Goal: Task Accomplishment & Management: Complete application form

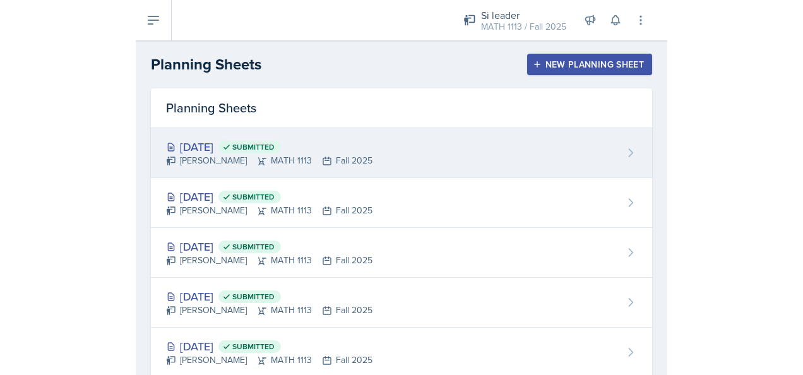
scroll to position [31, 0]
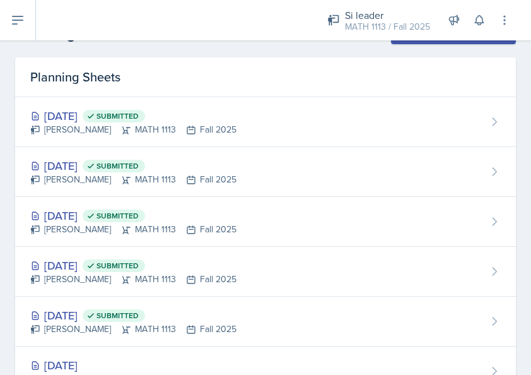
click at [205, 50] on header "Planning Sheets New Planning Sheet" at bounding box center [265, 33] width 531 height 48
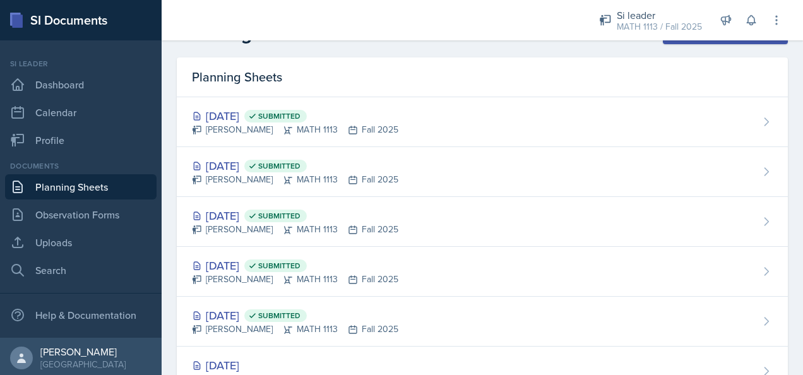
scroll to position [28, 0]
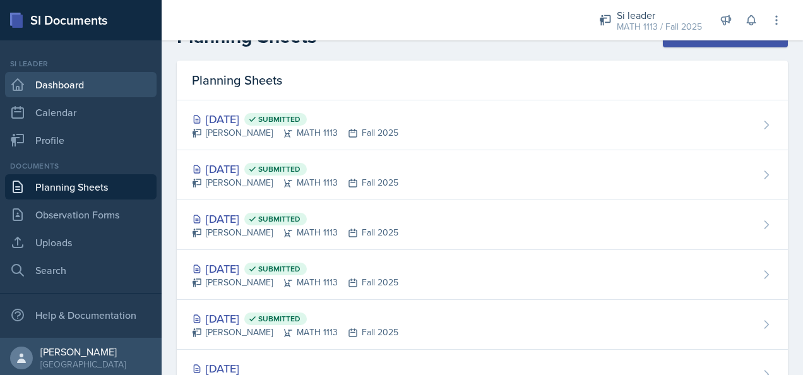
click at [105, 88] on link "Dashboard" at bounding box center [80, 84] width 151 height 25
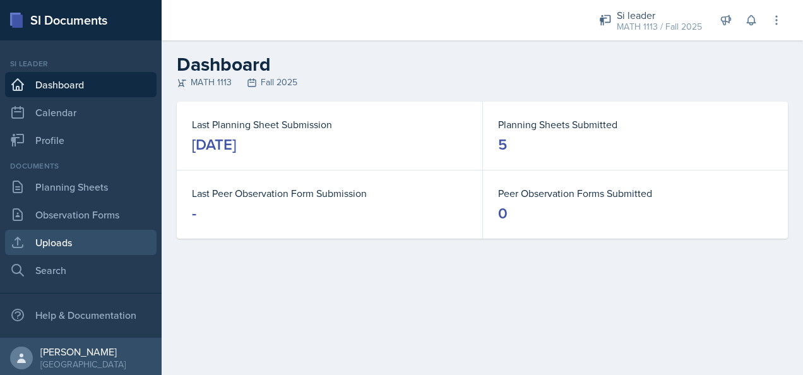
click at [40, 241] on link "Uploads" at bounding box center [80, 242] width 151 height 25
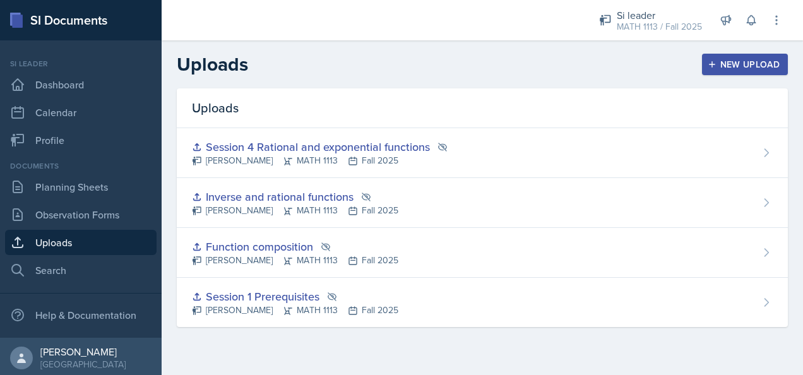
click at [531, 66] on div "New Upload" at bounding box center [745, 64] width 70 height 10
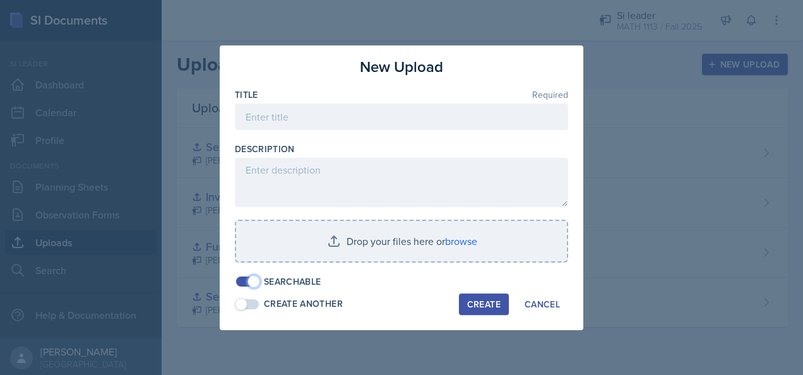
click at [248, 283] on span at bounding box center [253, 281] width 13 height 13
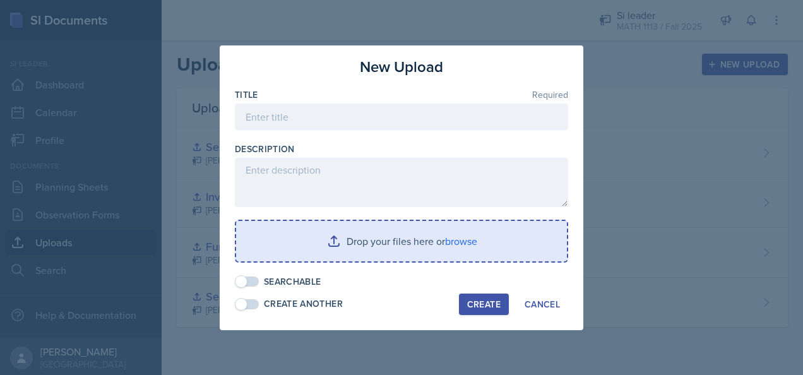
click at [334, 239] on input "file" at bounding box center [401, 241] width 331 height 40
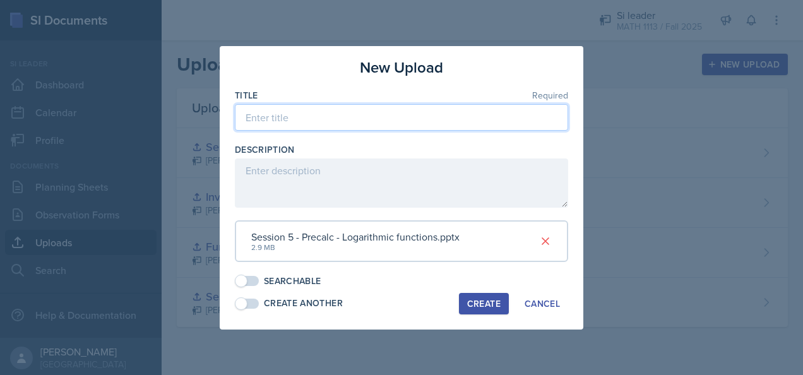
click at [357, 117] on input at bounding box center [401, 117] width 333 height 27
click at [285, 121] on input "Session5 Logarithmic functions" at bounding box center [401, 117] width 333 height 27
type input "Session 5 Logarithmic functions"
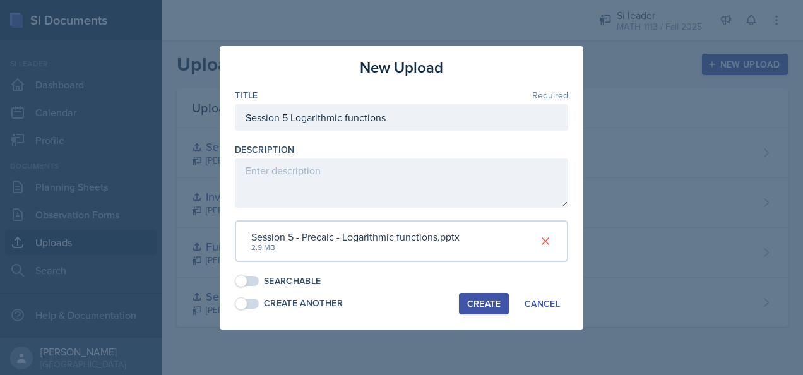
click at [488, 305] on div "Create" at bounding box center [483, 303] width 33 height 10
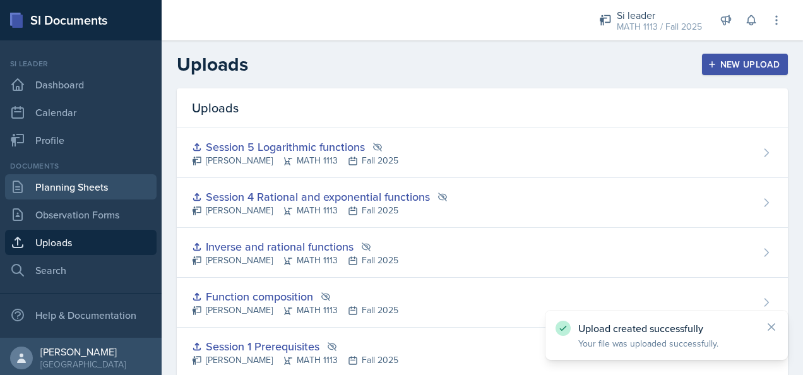
click at [117, 189] on link "Planning Sheets" at bounding box center [80, 186] width 151 height 25
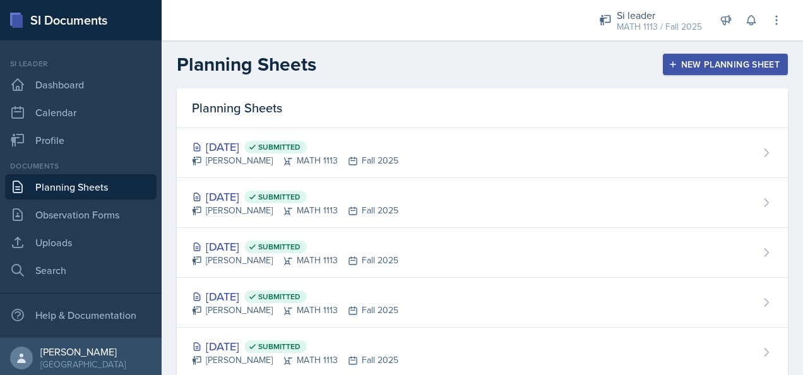
click at [531, 70] on button "New Planning Sheet" at bounding box center [725, 64] width 125 height 21
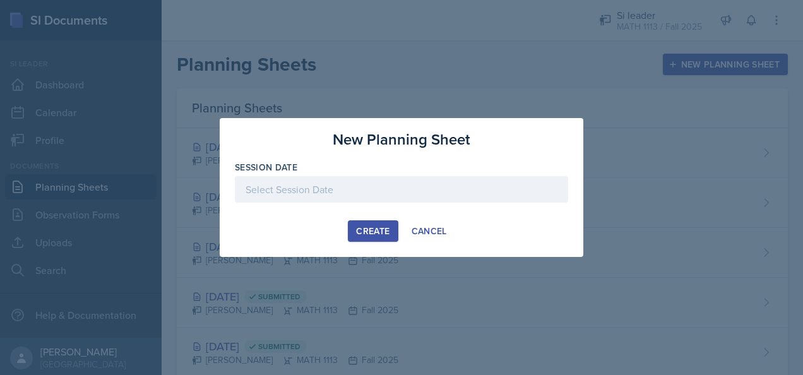
click at [406, 184] on div at bounding box center [401, 189] width 333 height 27
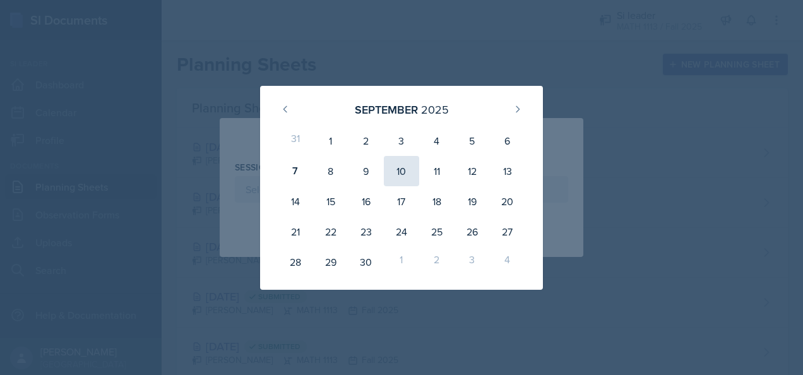
click at [391, 174] on div "10" at bounding box center [401, 171] width 35 height 30
type input "[DATE]"
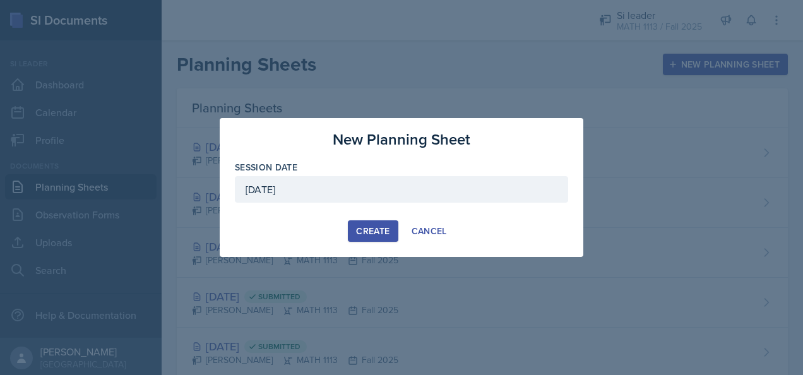
click at [375, 226] on div "Create" at bounding box center [372, 231] width 33 height 10
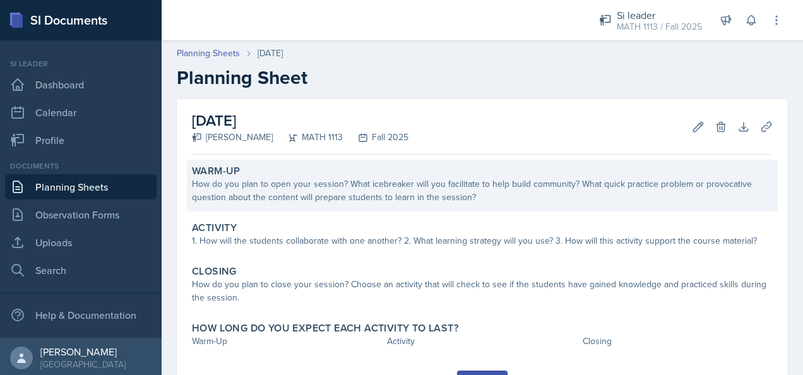
click at [314, 203] on div "How do you plan to open your session? What icebreaker will you facilitate to he…" at bounding box center [482, 190] width 581 height 27
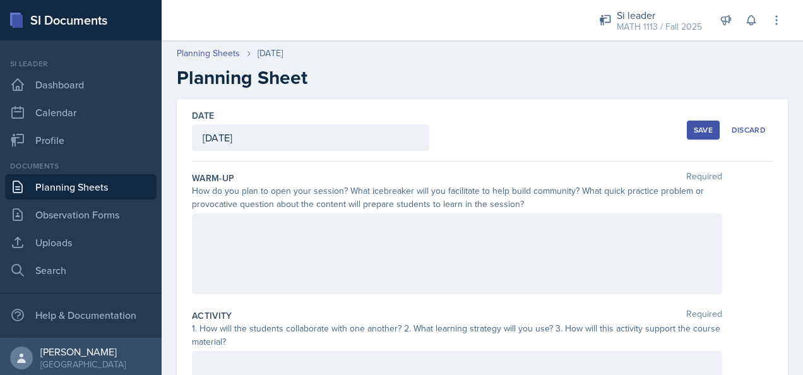
click at [330, 247] on div at bounding box center [457, 253] width 530 height 81
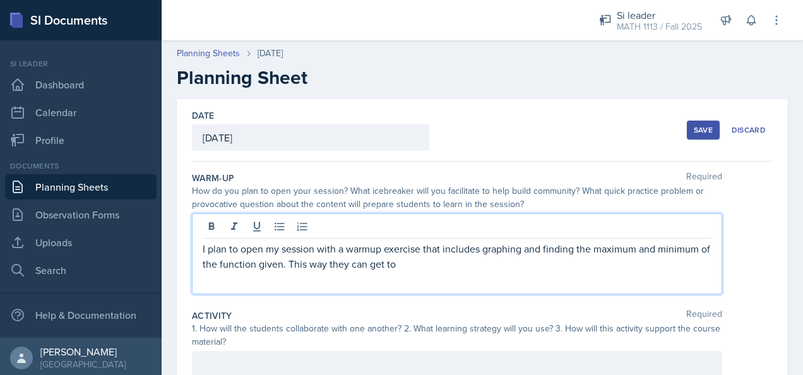
click at [411, 267] on p "I plan to open my session with a warmup exercise that includes graphing and fin…" at bounding box center [457, 256] width 509 height 30
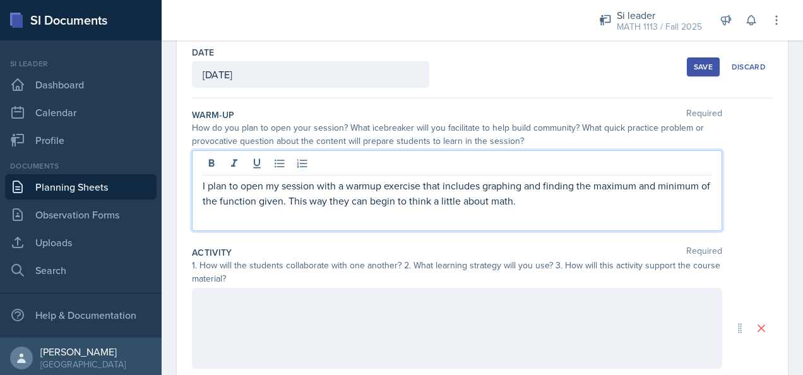
click at [531, 196] on p "I plan to open my session with a warmup exercise that includes graphing and fin…" at bounding box center [457, 193] width 509 height 30
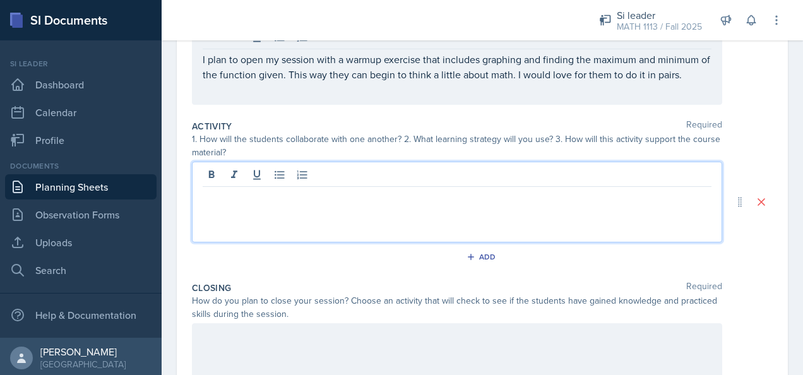
click at [343, 189] on p at bounding box center [457, 196] width 509 height 15
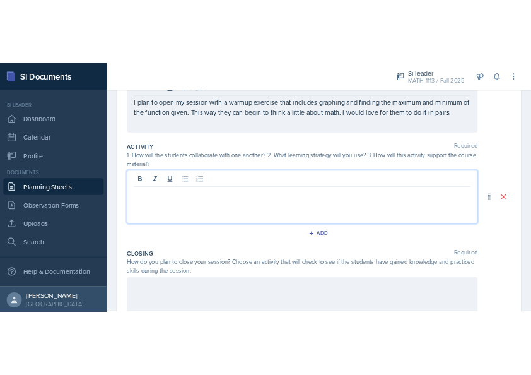
scroll to position [211, 0]
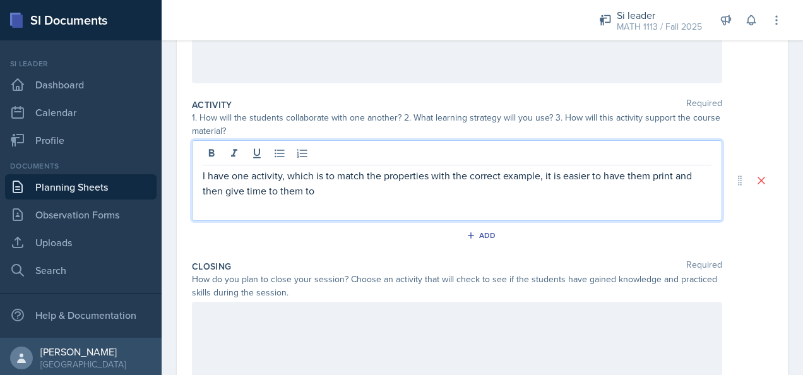
click at [322, 191] on p "I have one activity, which is to match the properties with the correct example,…" at bounding box center [457, 183] width 509 height 30
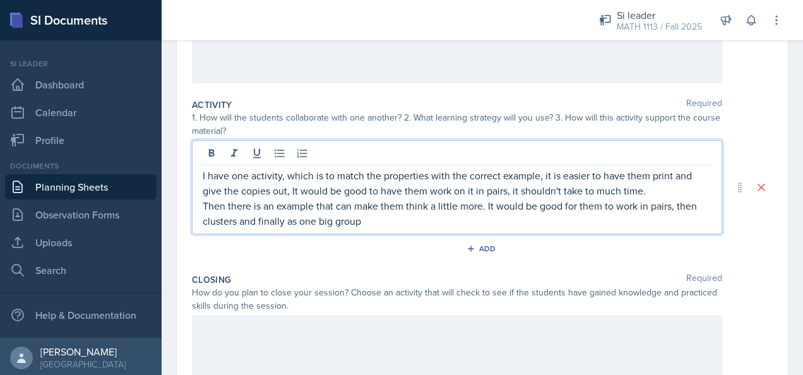
click at [372, 215] on p "Then there is an example that can make them think a little more. It would be go…" at bounding box center [457, 213] width 509 height 30
click at [524, 221] on p "Then there is an example that can make them think a little more. It would be go…" at bounding box center [457, 213] width 509 height 30
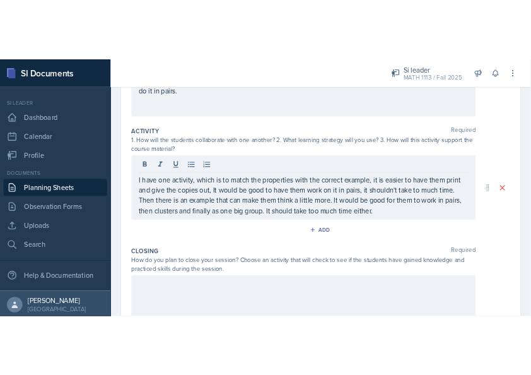
scroll to position [224, 0]
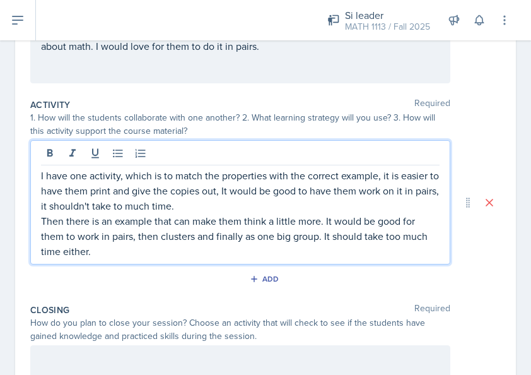
drag, startPoint x: 193, startPoint y: 253, endPoint x: 201, endPoint y: 261, distance: 10.7
click at [193, 252] on p "Then there is an example that can make them think a little more. It would be go…" at bounding box center [240, 235] width 399 height 45
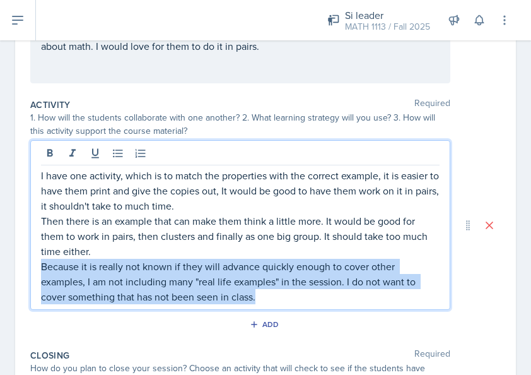
drag, startPoint x: 269, startPoint y: 301, endPoint x: 35, endPoint y: 266, distance: 236.0
click at [35, 266] on div "I have one activity, which is to match the properties with the correct example,…" at bounding box center [240, 225] width 420 height 170
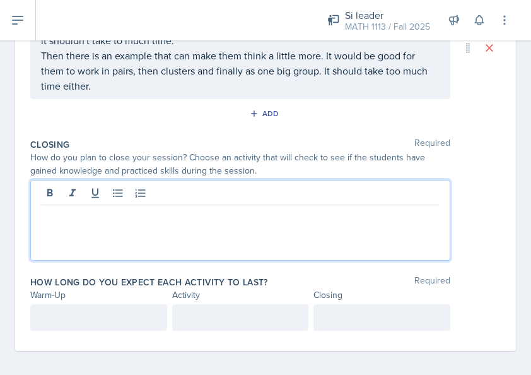
scroll to position [372, 0]
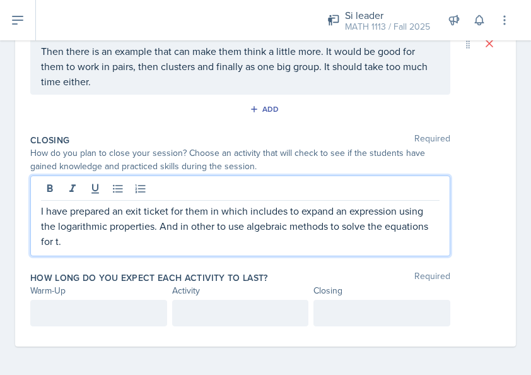
click at [73, 310] on div at bounding box center [98, 313] width 137 height 27
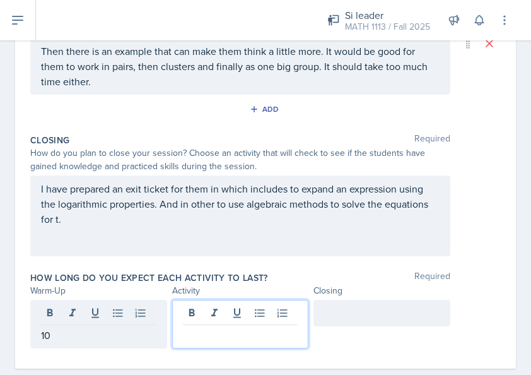
click at [239, 317] on div at bounding box center [240, 324] width 137 height 49
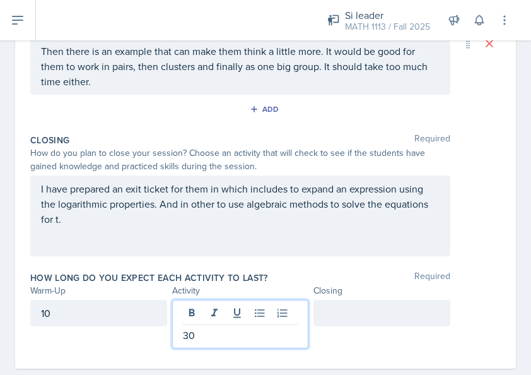
click at [394, 312] on div at bounding box center [382, 313] width 137 height 27
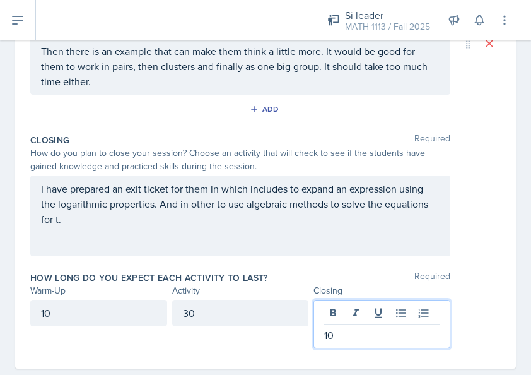
click at [456, 271] on div "How long do you expect each activity to last? Required" at bounding box center [265, 277] width 471 height 13
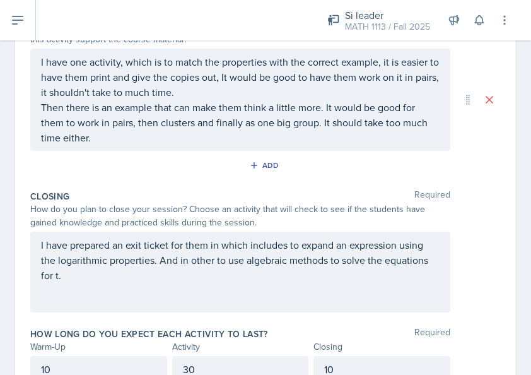
scroll to position [337, 0]
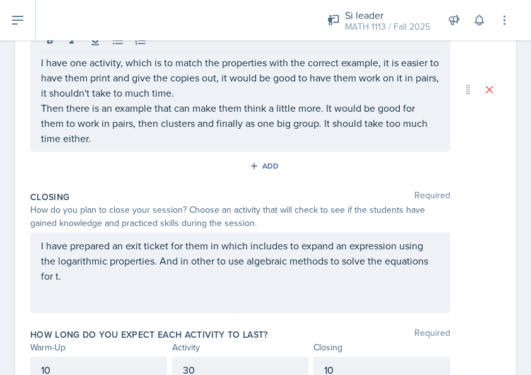
click at [236, 197] on div "Closing Required" at bounding box center [265, 197] width 471 height 13
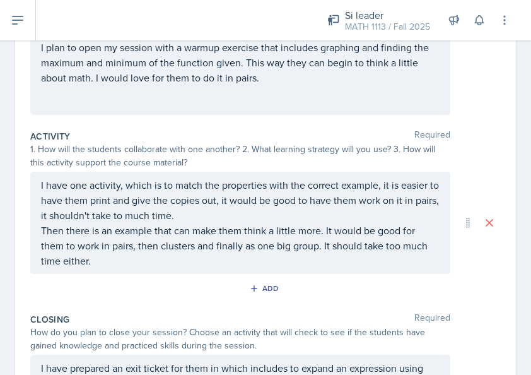
scroll to position [189, 0]
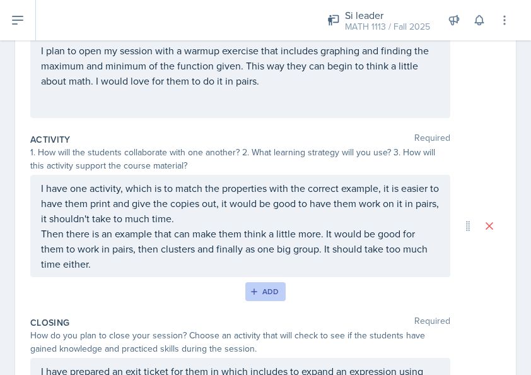
click at [252, 288] on icon "button" at bounding box center [254, 291] width 9 height 9
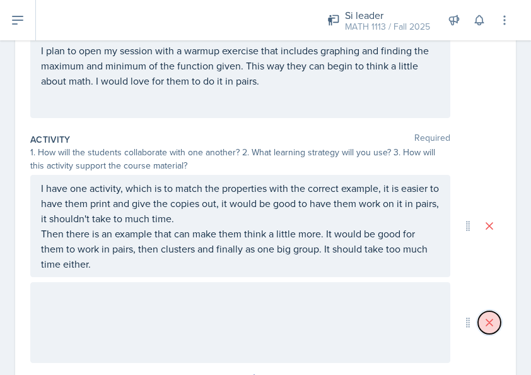
click at [483, 324] on icon at bounding box center [489, 322] width 13 height 13
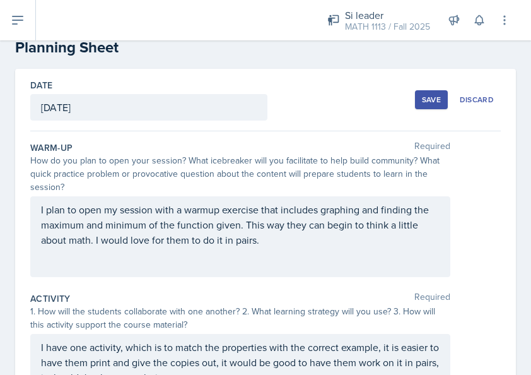
scroll to position [0, 0]
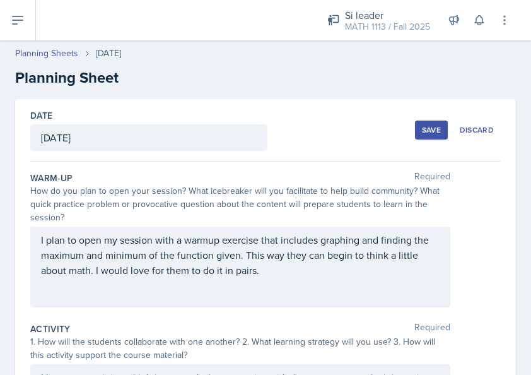
click at [281, 275] on p "I plan to open my session with a warmup exercise that includes graphing and fin…" at bounding box center [240, 254] width 399 height 45
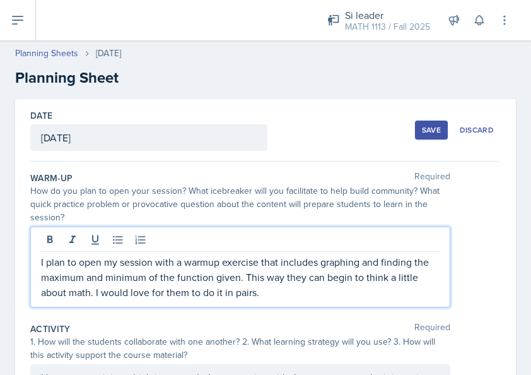
click at [471, 291] on div "I plan to open my session with a warmup exercise that includes graphing and fin…" at bounding box center [265, 267] width 471 height 81
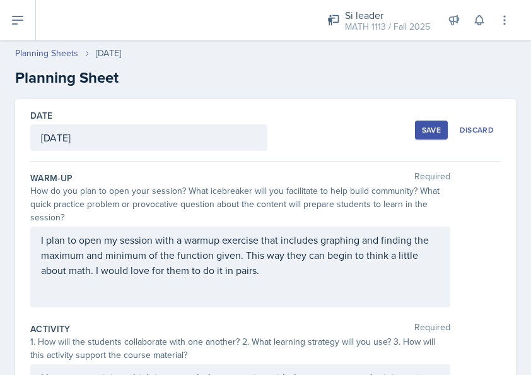
click at [422, 133] on div "Save" at bounding box center [431, 130] width 19 height 10
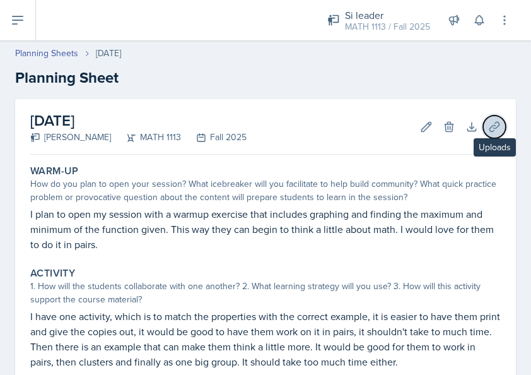
click at [488, 127] on icon at bounding box center [494, 127] width 13 height 13
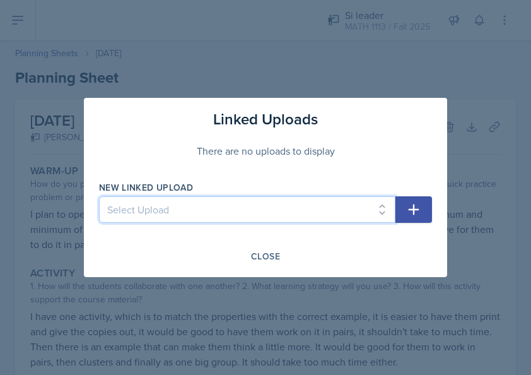
click at [345, 200] on select "Select Upload Session 1 Prerequisites Function composition Inverse and rational…" at bounding box center [247, 209] width 297 height 27
select select "2b0cf254-aaa5-4a96-a047-30495d597098"
click at [99, 196] on select "Select Upload Session 1 Prerequisites Function composition Inverse and rational…" at bounding box center [247, 209] width 297 height 27
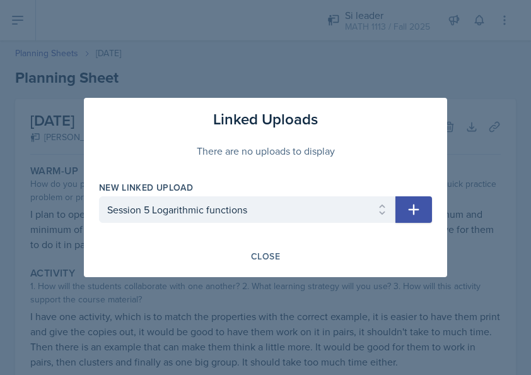
click at [428, 204] on button "button" at bounding box center [414, 209] width 37 height 27
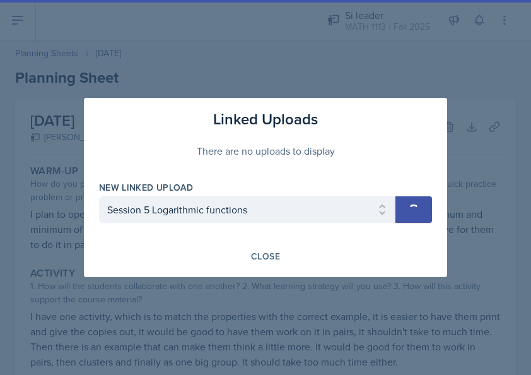
select select
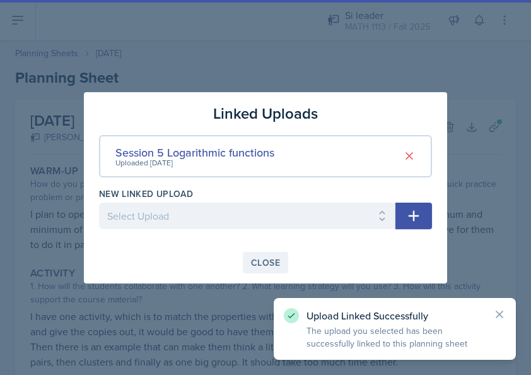
click at [275, 266] on div "Close" at bounding box center [265, 262] width 29 height 10
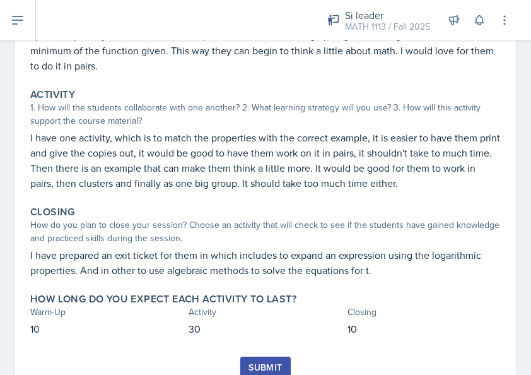
scroll to position [242, 0]
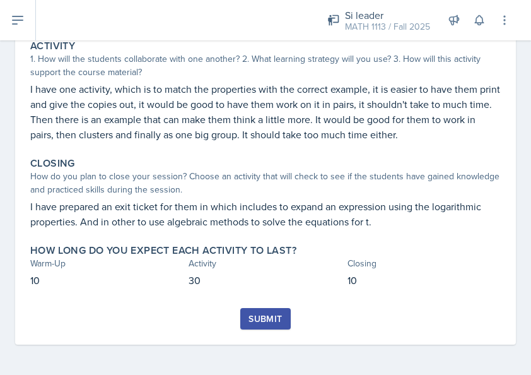
click at [259, 326] on button "Submit" at bounding box center [265, 318] width 50 height 21
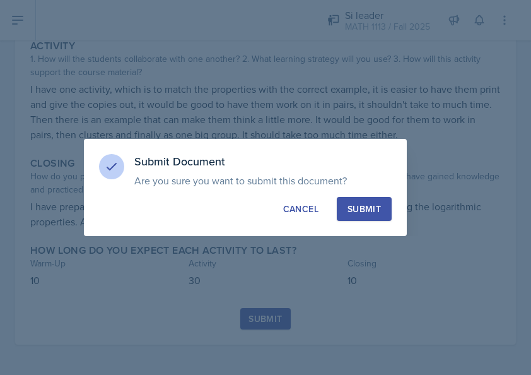
click at [362, 215] on div "Submit" at bounding box center [364, 209] width 33 height 13
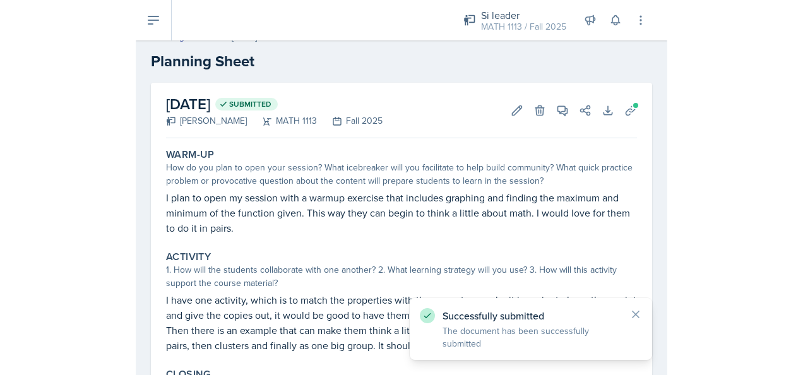
scroll to position [0, 0]
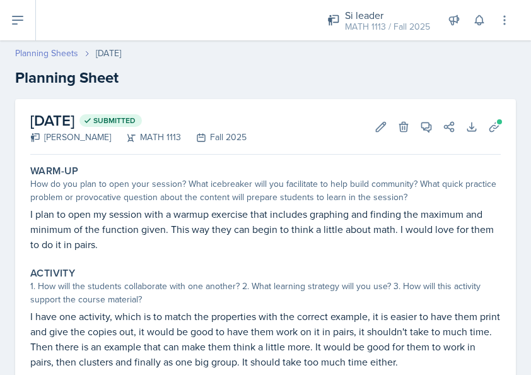
click at [39, 50] on link "Planning Sheets" at bounding box center [46, 53] width 63 height 13
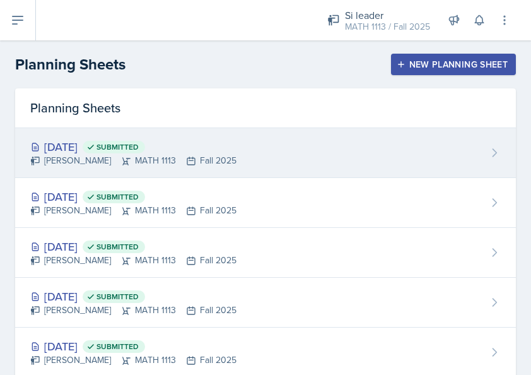
click at [488, 155] on icon at bounding box center [494, 152] width 13 height 13
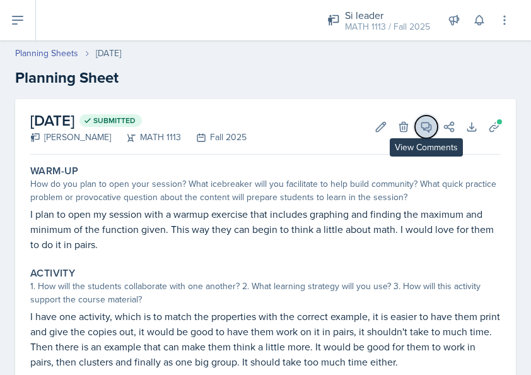
click at [422, 130] on icon at bounding box center [426, 127] width 13 height 13
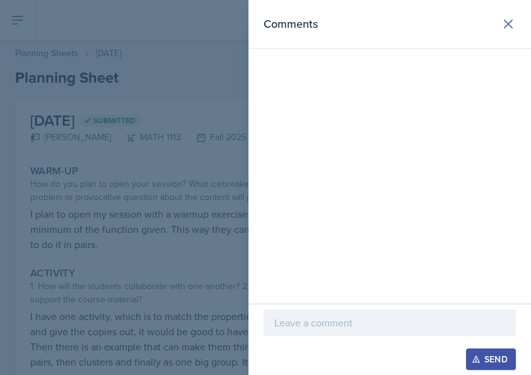
click at [341, 318] on p at bounding box center [389, 322] width 231 height 15
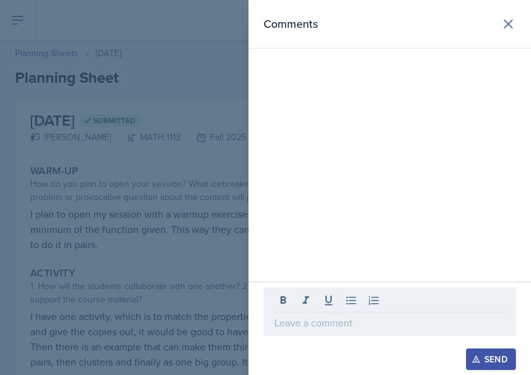
click at [355, 329] on p at bounding box center [389, 322] width 231 height 15
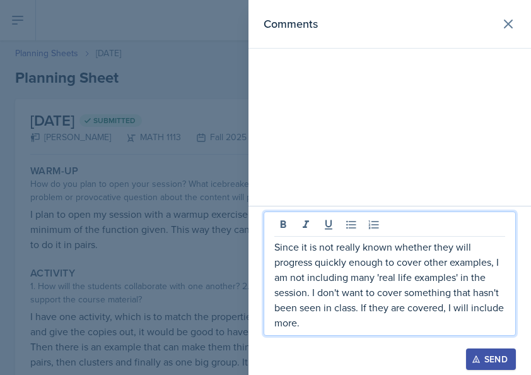
click at [505, 357] on div "Send" at bounding box center [491, 359] width 33 height 10
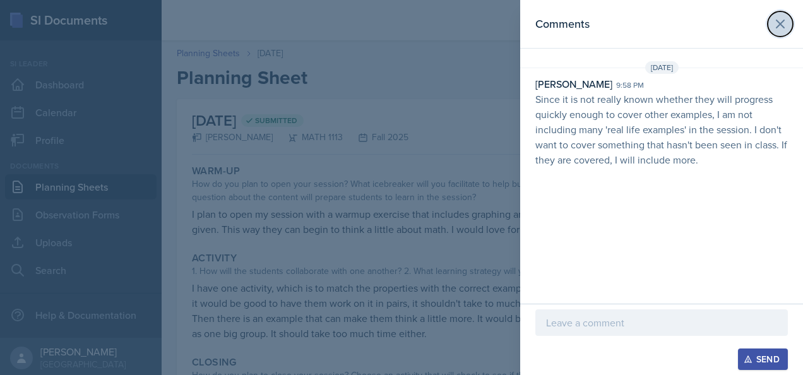
click at [531, 17] on icon at bounding box center [779, 23] width 15 height 15
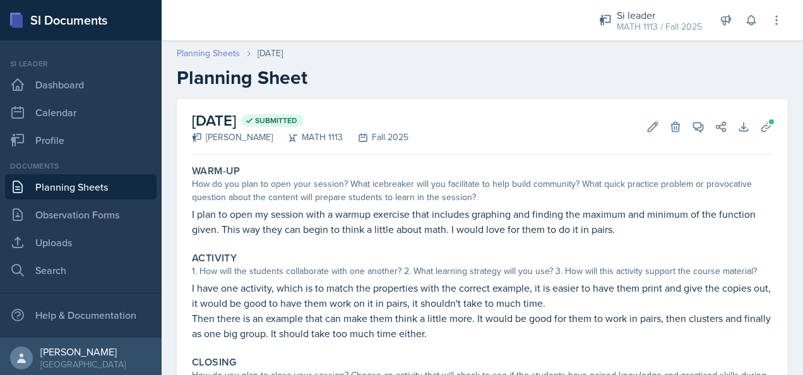
click at [232, 50] on link "Planning Sheets" at bounding box center [208, 53] width 63 height 13
